Goal: Check status: Check status

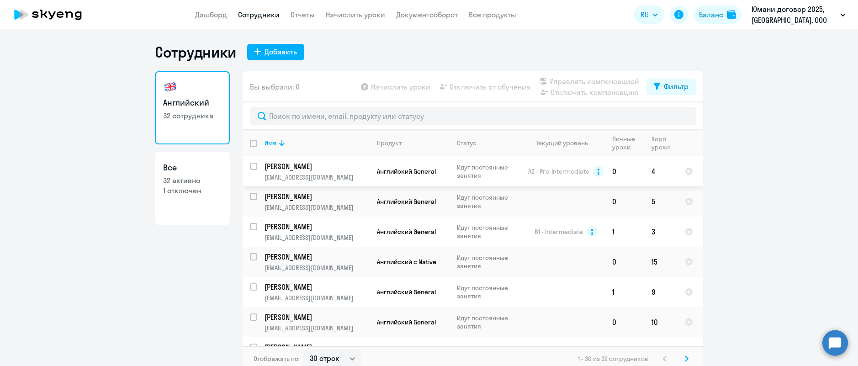
select select "30"
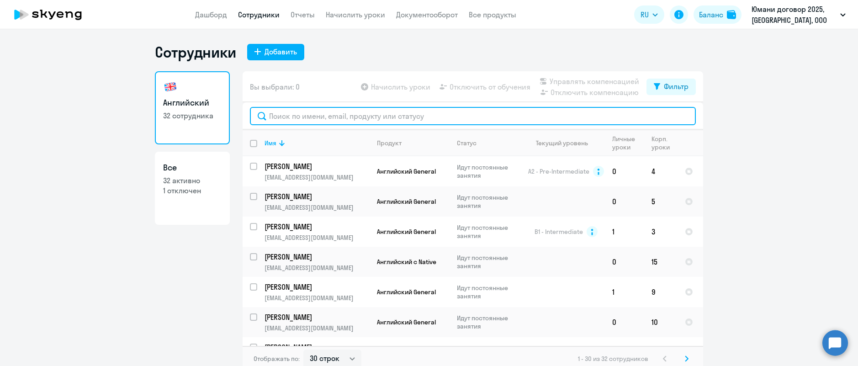
click at [324, 114] on input "text" at bounding box center [473, 116] width 446 height 18
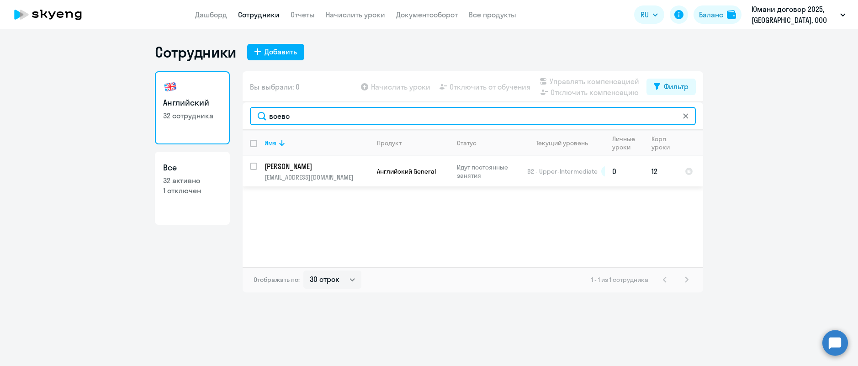
type input "воево"
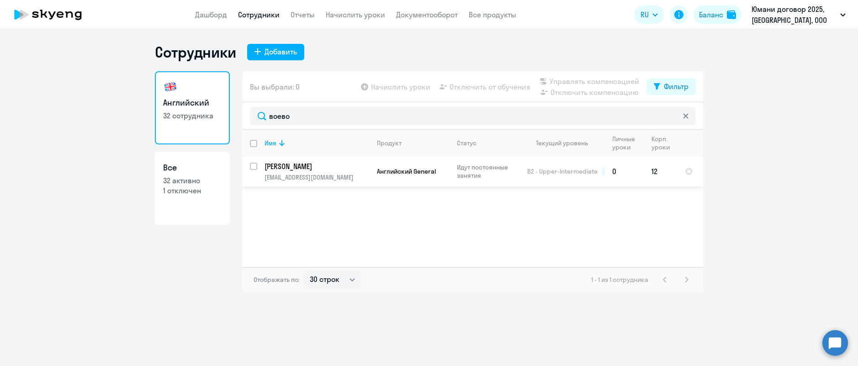
click at [344, 171] on td "[PERSON_NAME] [PERSON_NAME][EMAIL_ADDRESS][DOMAIN_NAME]" at bounding box center [313, 171] width 112 height 30
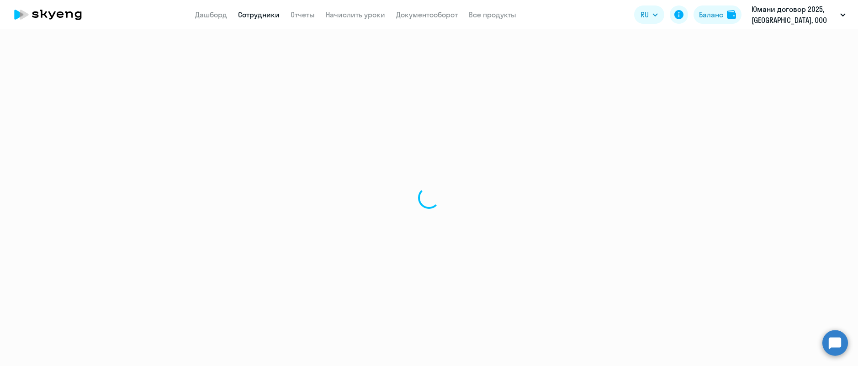
select select "english"
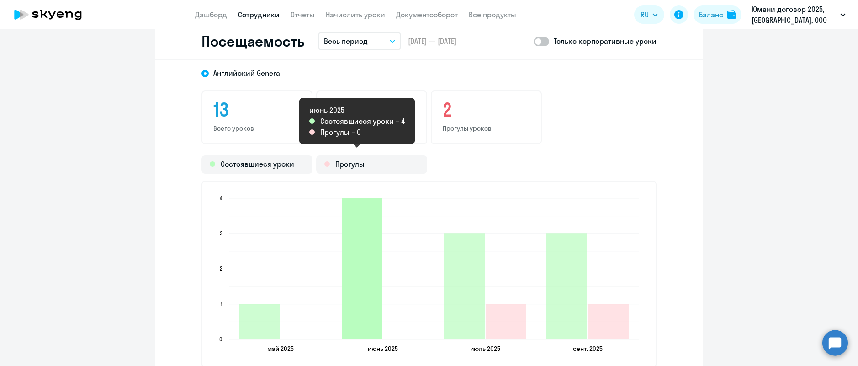
scroll to position [1083, 0]
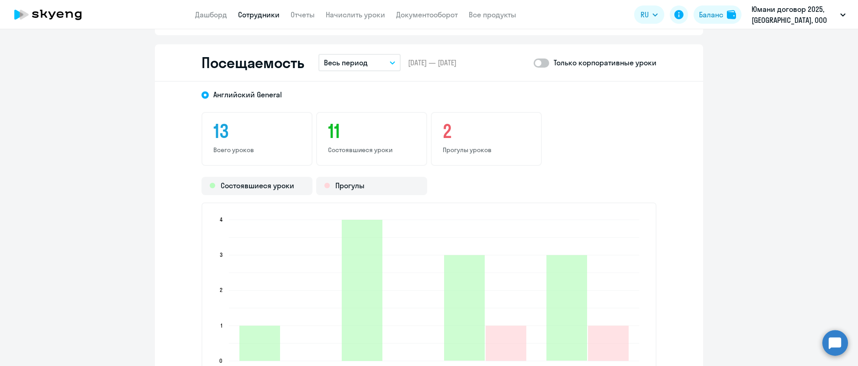
click at [390, 62] on icon "button" at bounding box center [392, 63] width 5 height 2
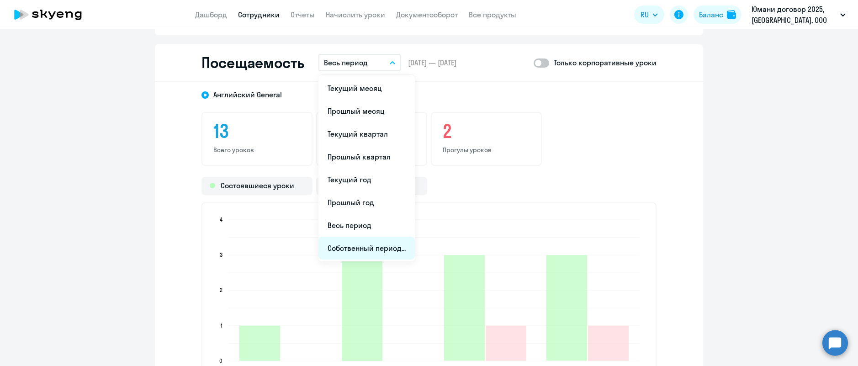
click at [393, 244] on li "Собственный период..." at bounding box center [366, 248] width 96 height 23
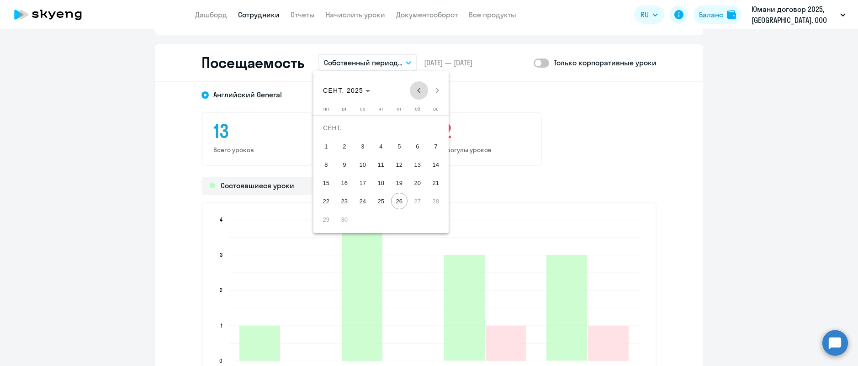
click at [418, 92] on span "Previous month" at bounding box center [419, 90] width 18 height 18
click at [326, 200] on span "25" at bounding box center [326, 201] width 16 height 16
click at [438, 90] on span "Next month" at bounding box center [437, 90] width 18 height 18
click at [364, 198] on span "24" at bounding box center [362, 201] width 16 height 16
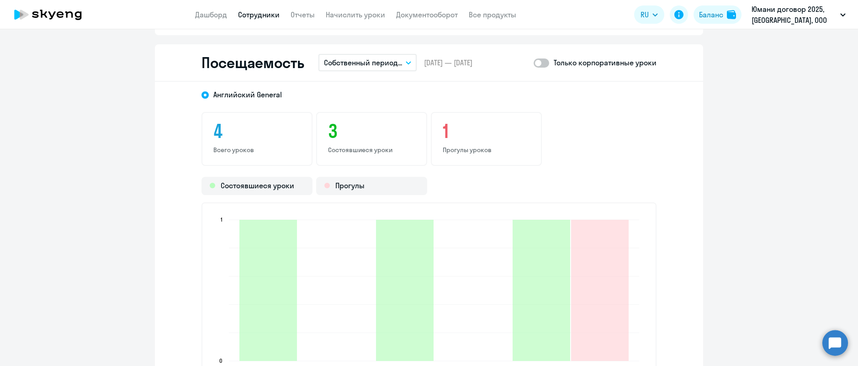
click at [537, 64] on span at bounding box center [541, 62] width 16 height 9
click at [533, 63] on input "checkbox" at bounding box center [533, 63] width 0 height 0
checkbox input "true"
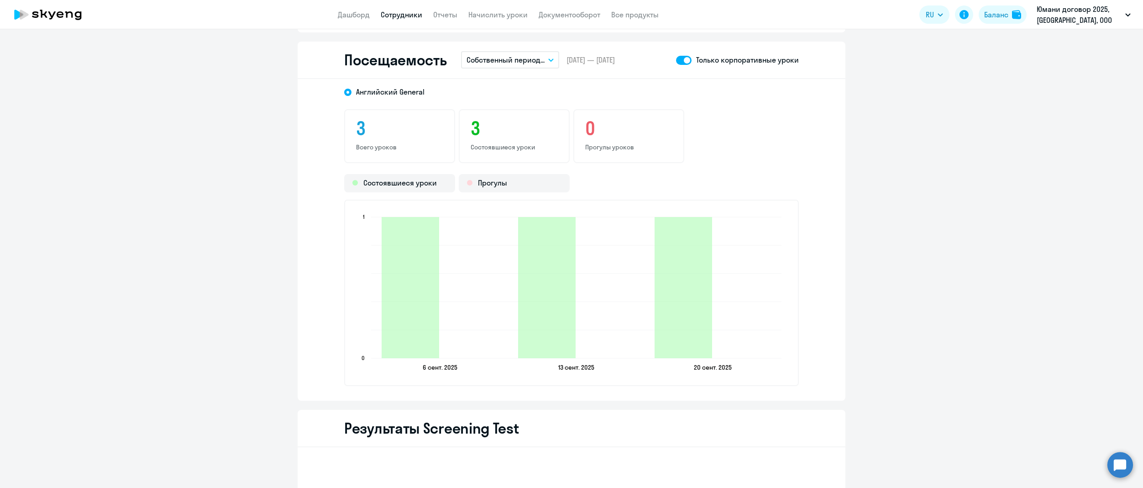
scroll to position [1060, 0]
